Goal: Information Seeking & Learning: Learn about a topic

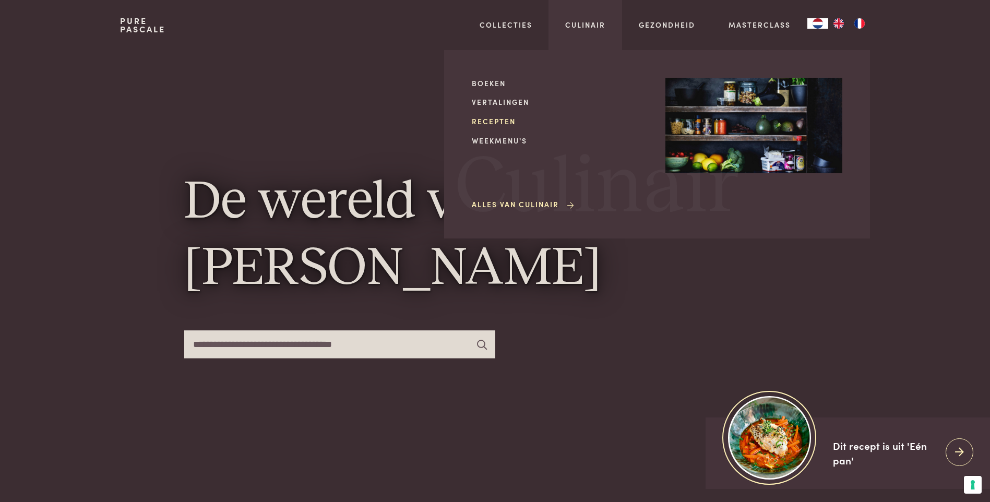
click at [488, 121] on link "Recepten" at bounding box center [560, 121] width 177 height 11
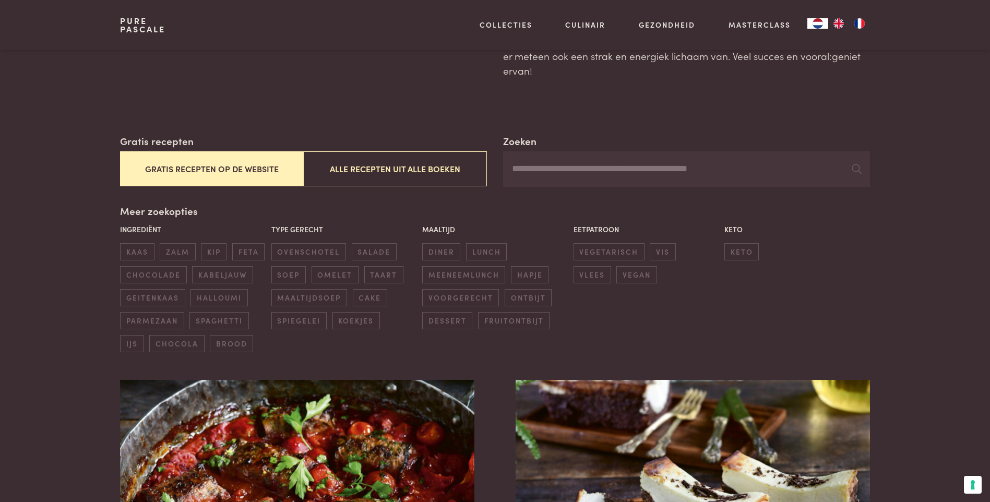
scroll to position [313, 0]
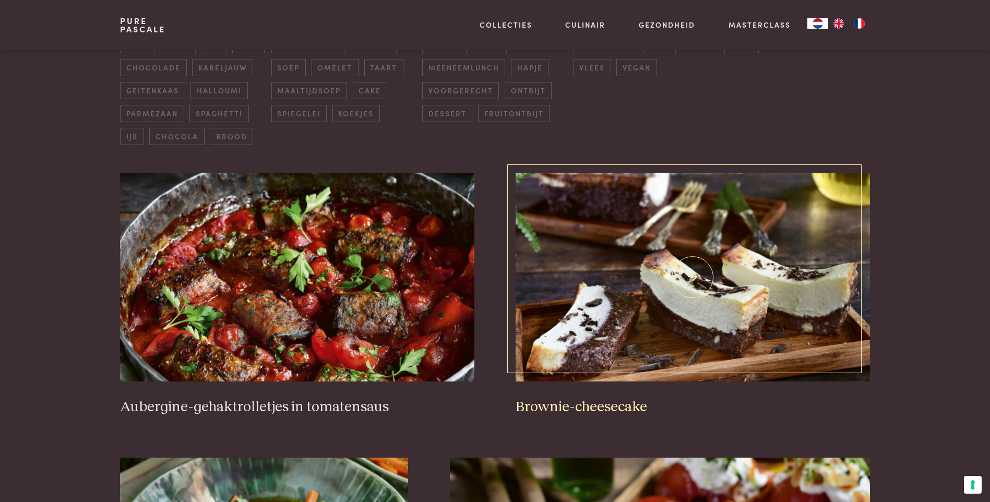
click at [729, 324] on img at bounding box center [692, 277] width 354 height 209
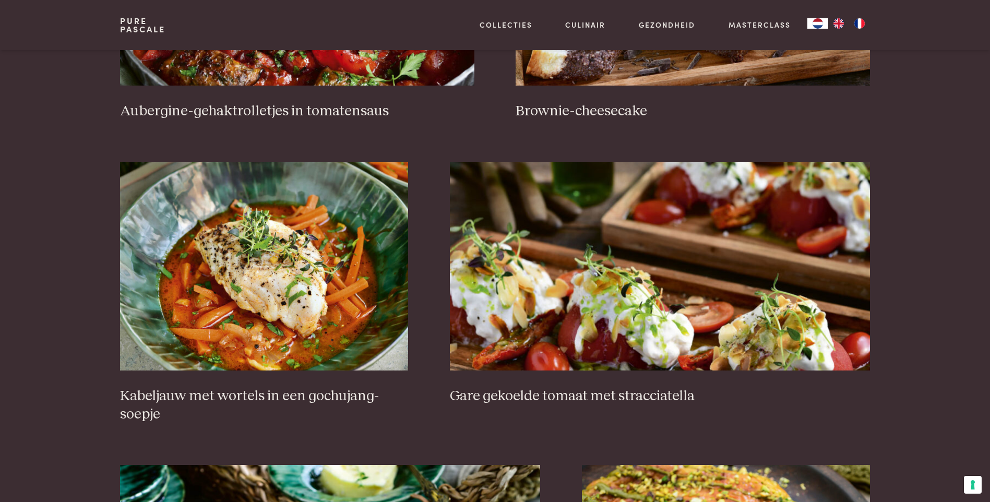
scroll to position [626, 0]
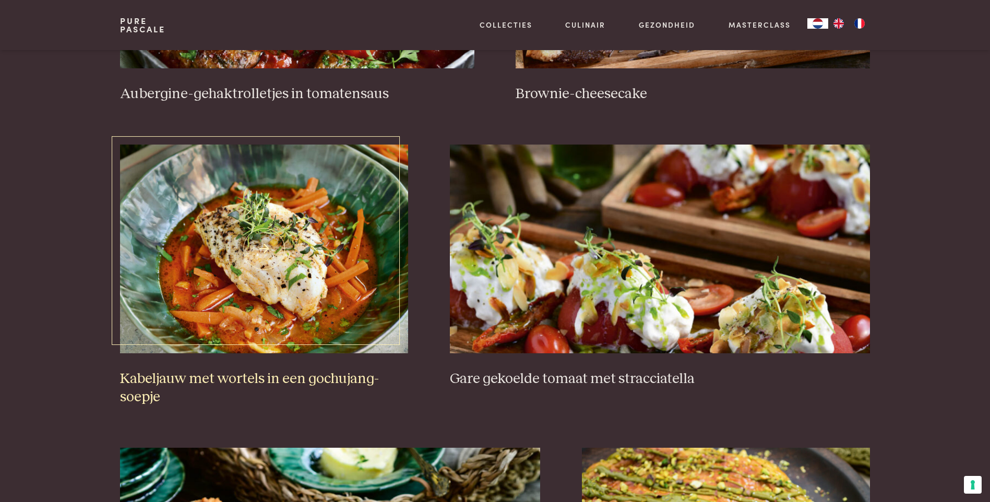
click at [240, 284] on img at bounding box center [264, 248] width 288 height 209
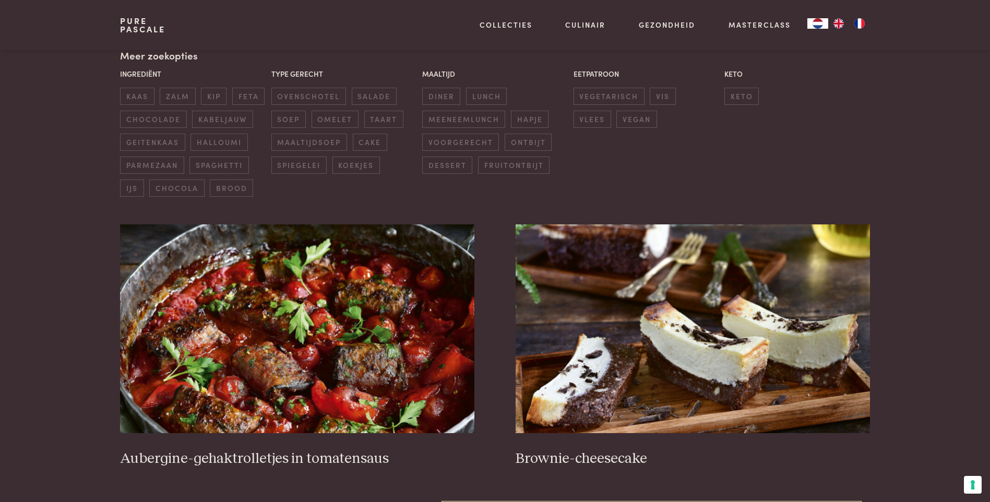
scroll to position [261, 0]
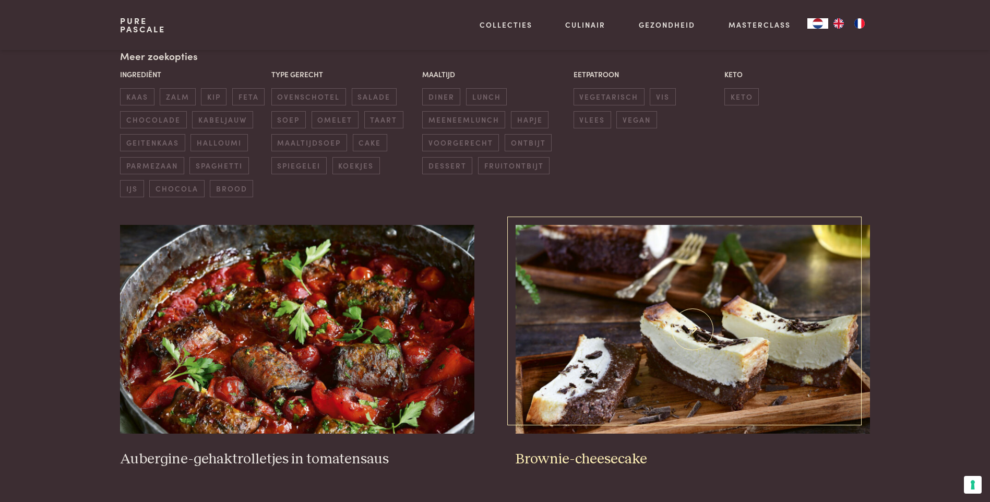
click at [709, 346] on img at bounding box center [692, 329] width 354 height 209
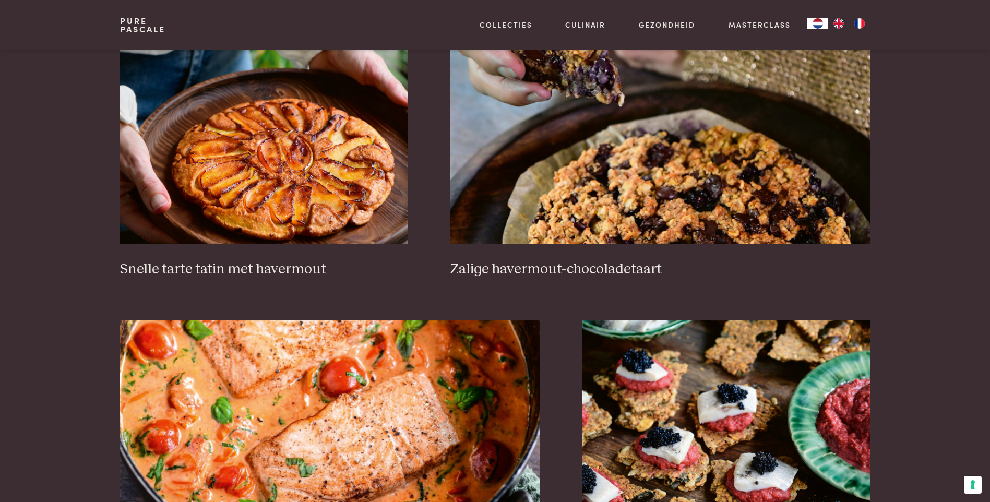
scroll to position [1721, 0]
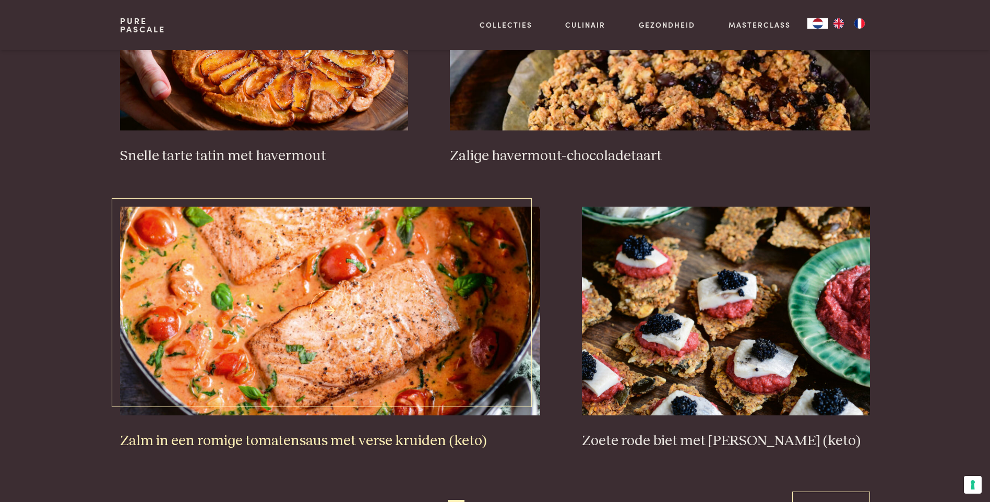
click at [420, 347] on img at bounding box center [330, 311] width 420 height 209
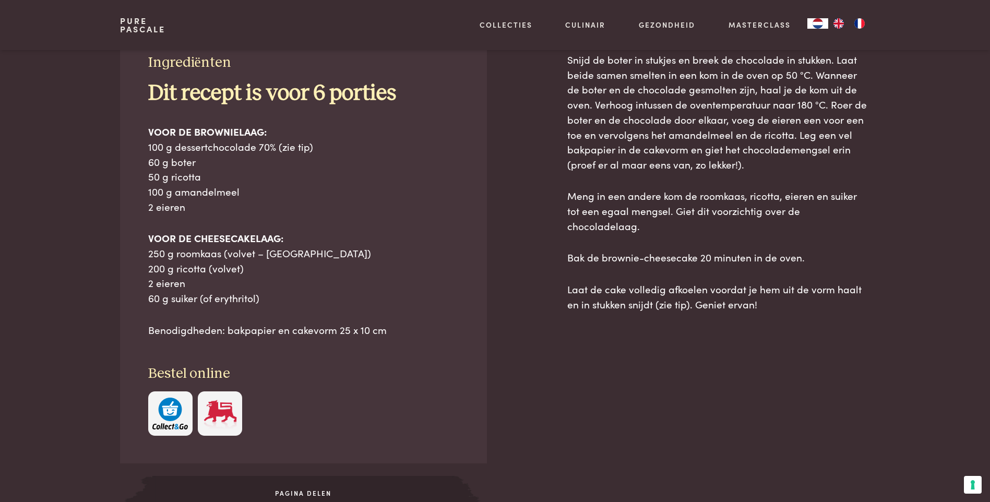
scroll to position [469, 0]
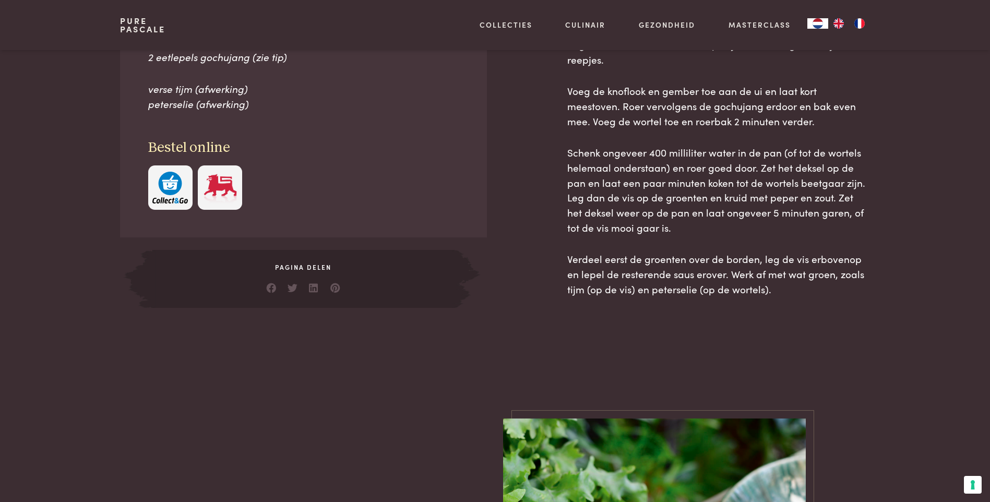
scroll to position [939, 0]
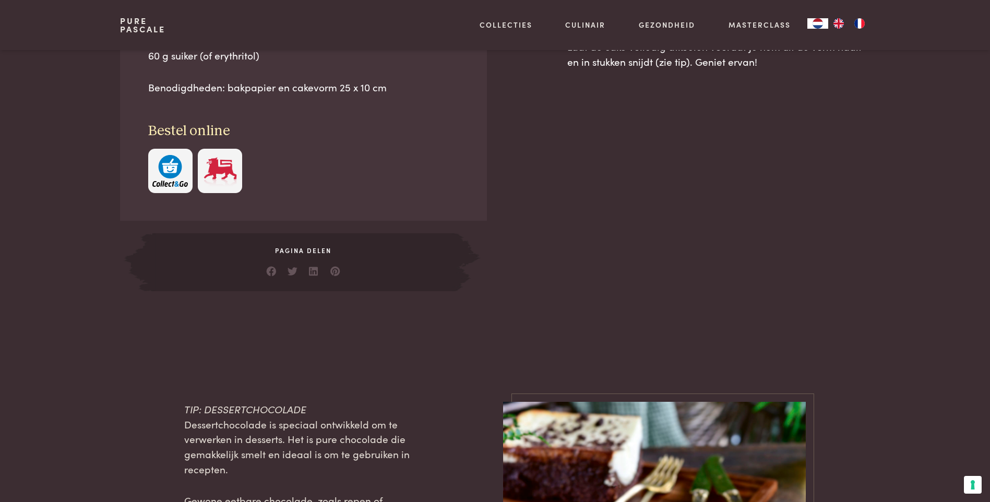
scroll to position [469, 0]
